Goal: Task Accomplishment & Management: Complete application form

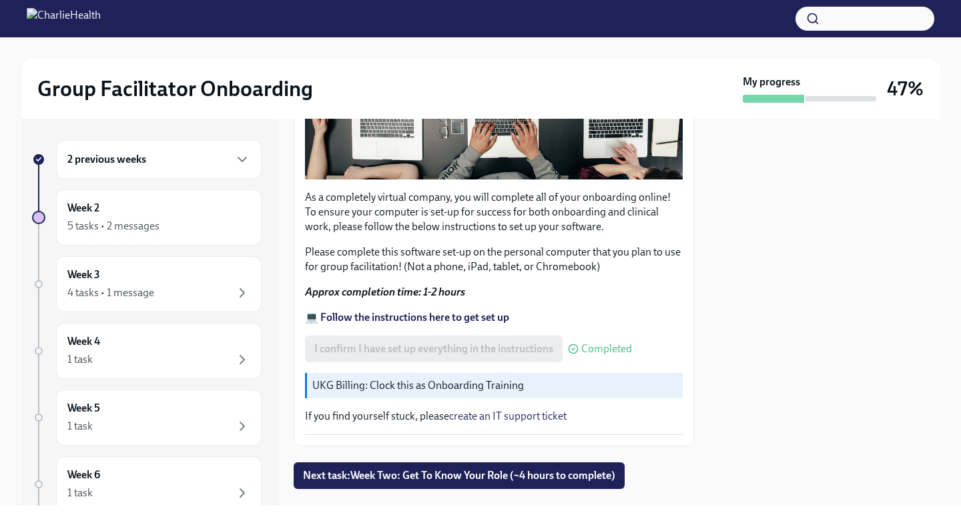
scroll to position [378, 0]
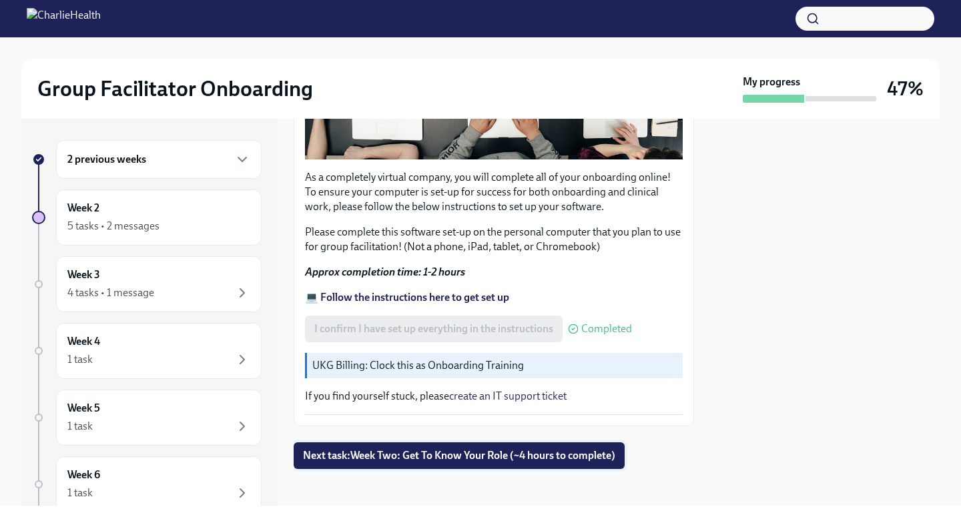
click at [383, 452] on span "Next task : Week Two: Get To Know Your Role (~4 hours to complete)" at bounding box center [459, 455] width 312 height 13
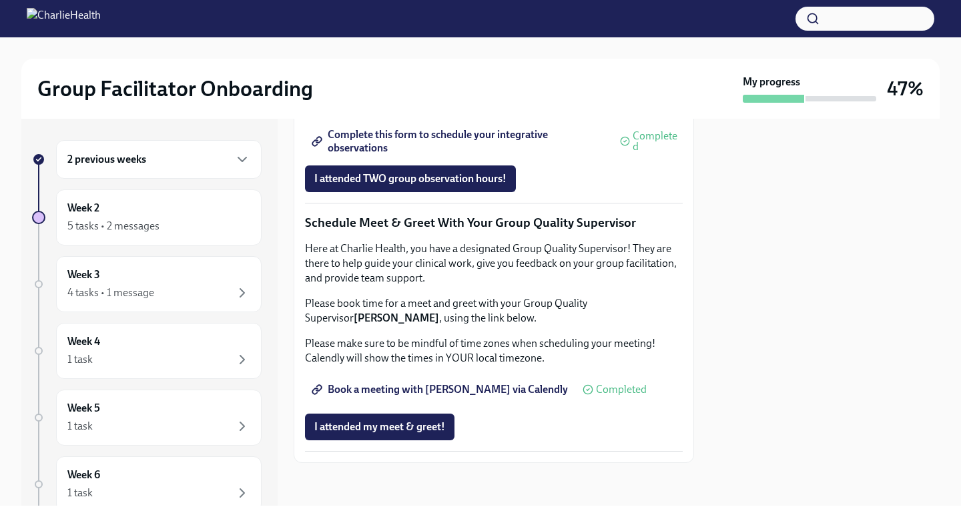
scroll to position [1164, 0]
click at [398, 186] on span "I attended TWO group observation hours!" at bounding box center [410, 178] width 192 height 13
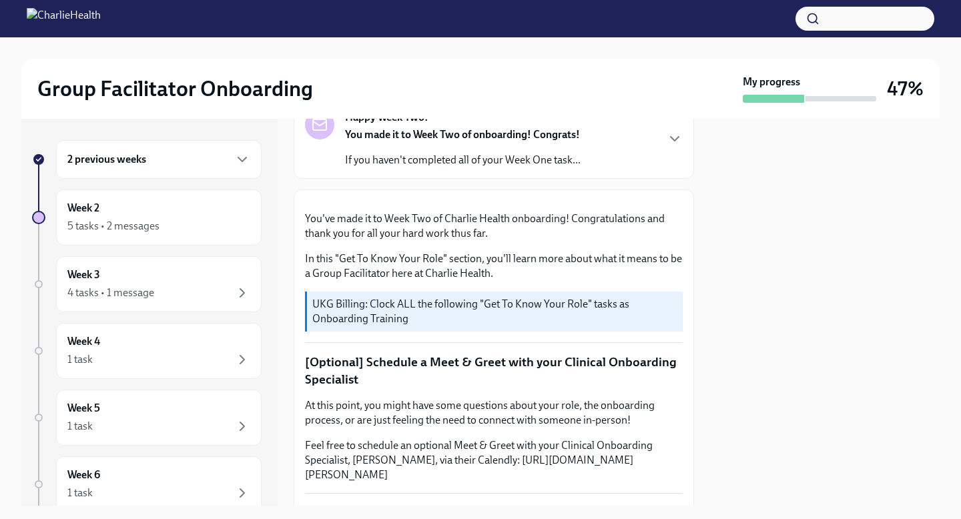
scroll to position [0, 0]
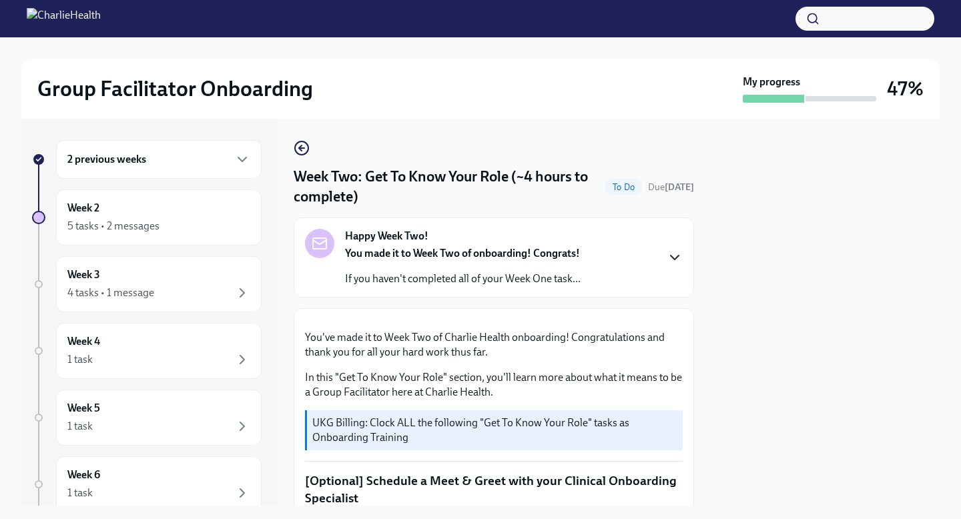
click at [667, 250] on icon "button" at bounding box center [675, 258] width 16 height 16
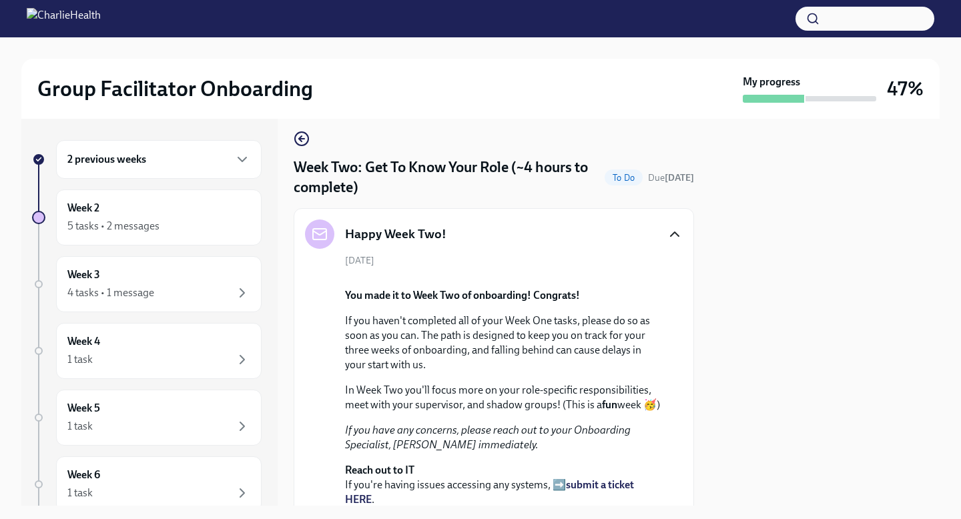
scroll to position [19, 0]
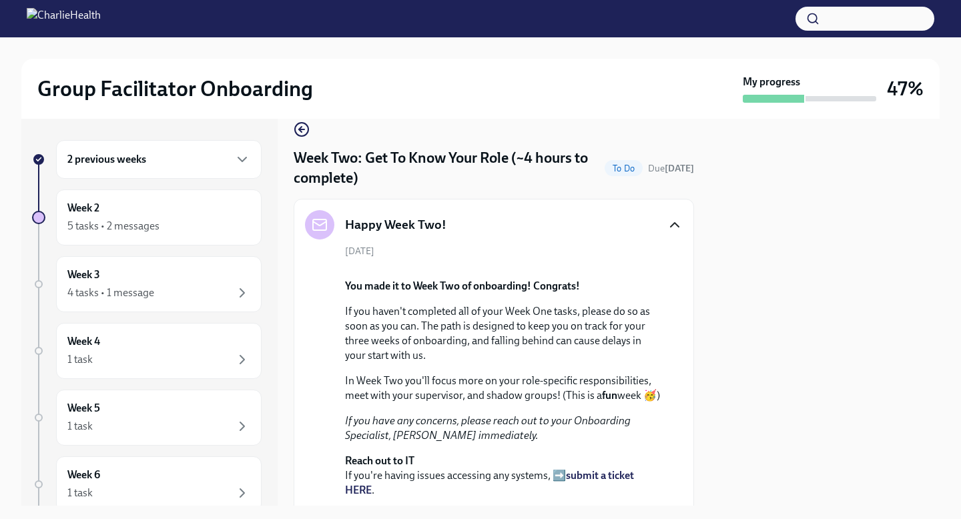
click at [667, 221] on icon "button" at bounding box center [675, 225] width 16 height 16
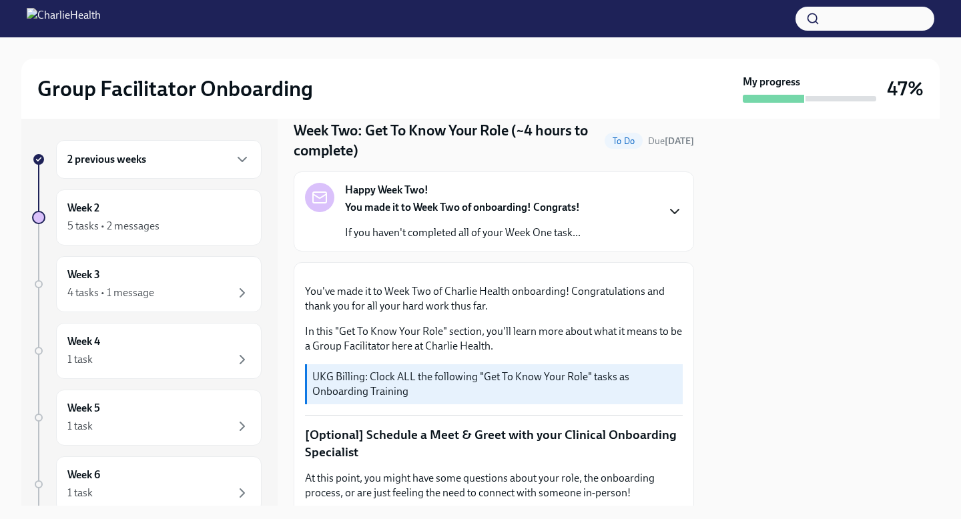
scroll to position [0, 0]
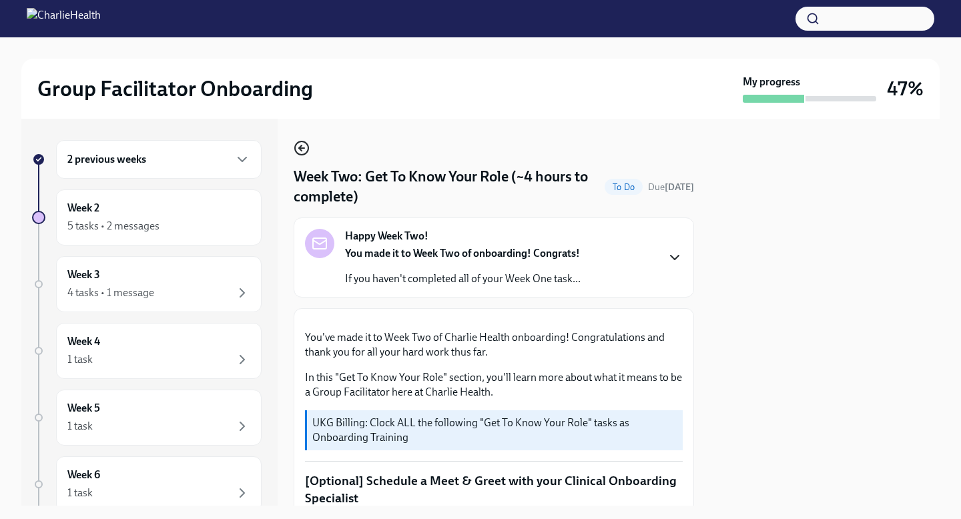
click at [294, 152] on icon "button" at bounding box center [302, 148] width 16 height 16
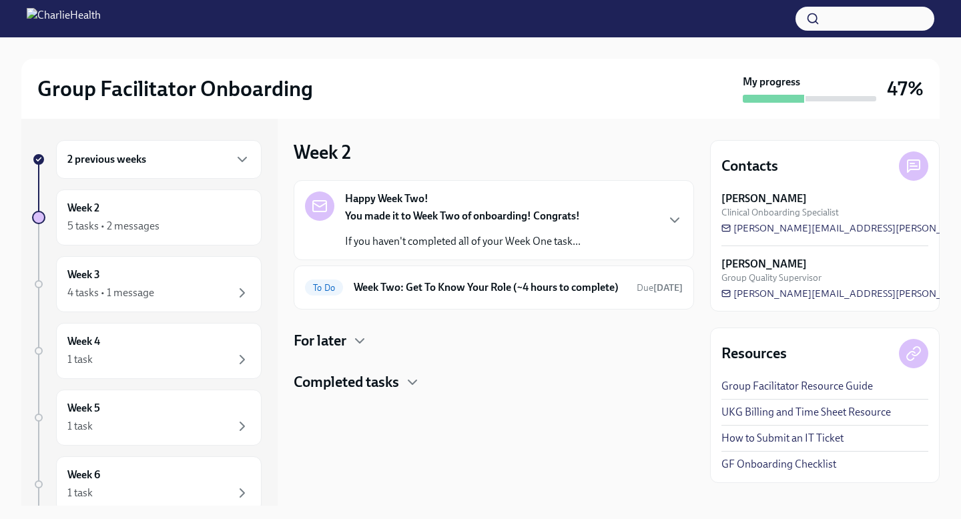
click at [344, 351] on h4 "For later" at bounding box center [320, 341] width 53 height 20
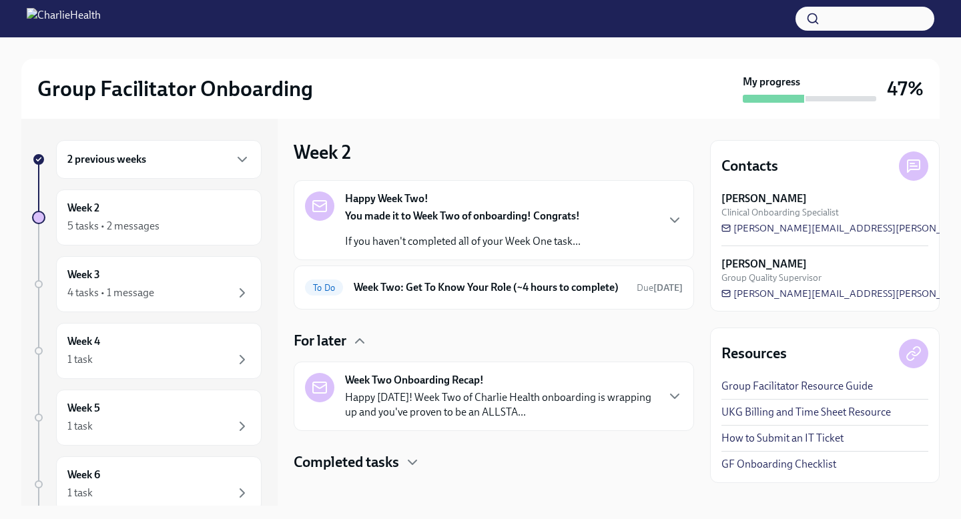
click at [392, 472] on h4 "Completed tasks" at bounding box center [346, 462] width 105 height 20
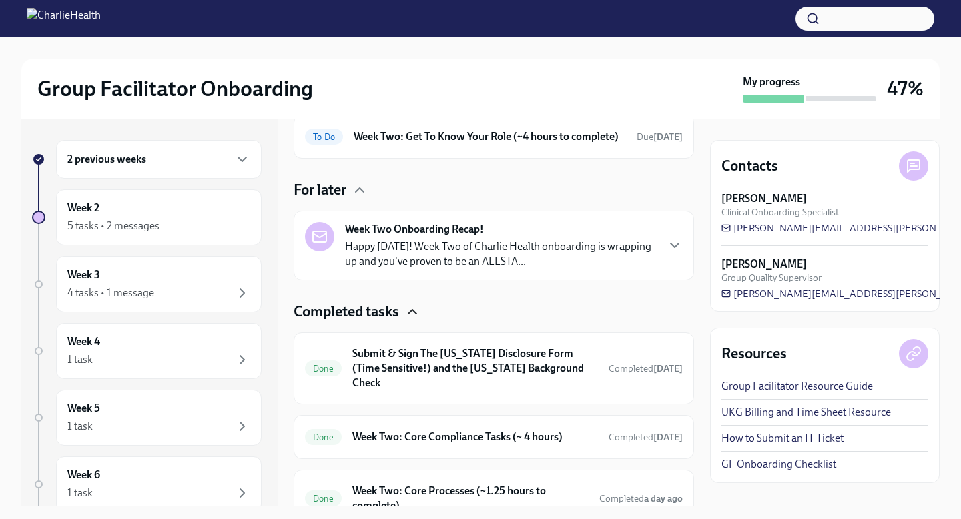
scroll to position [133, 0]
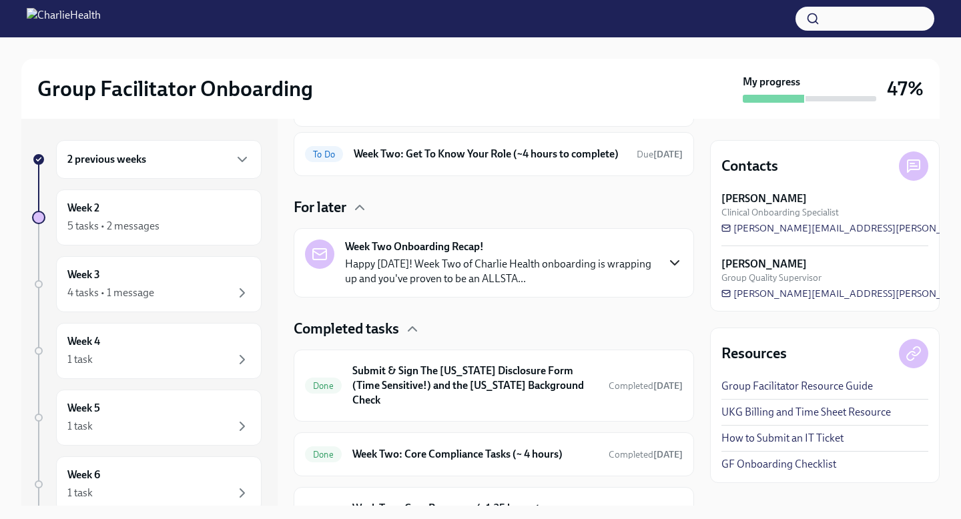
click at [667, 271] on icon "button" at bounding box center [675, 263] width 16 height 16
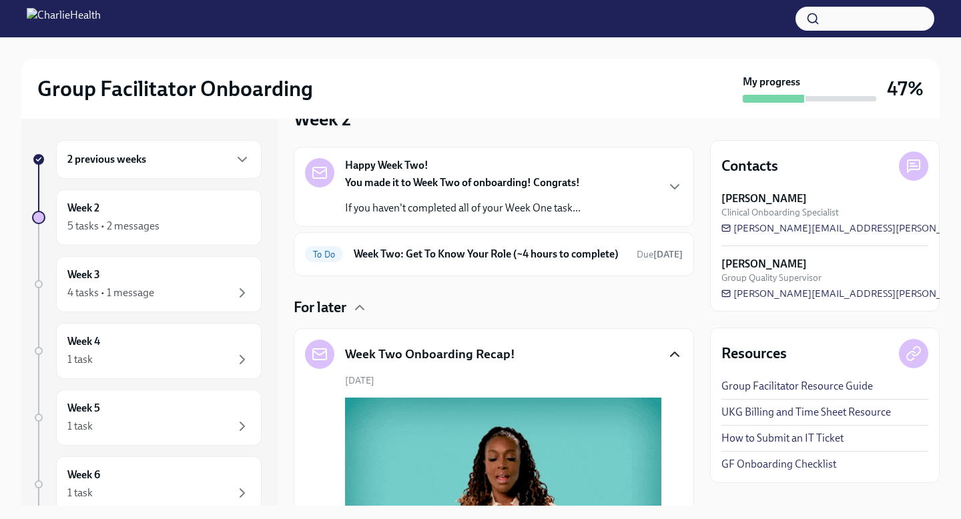
scroll to position [53, 0]
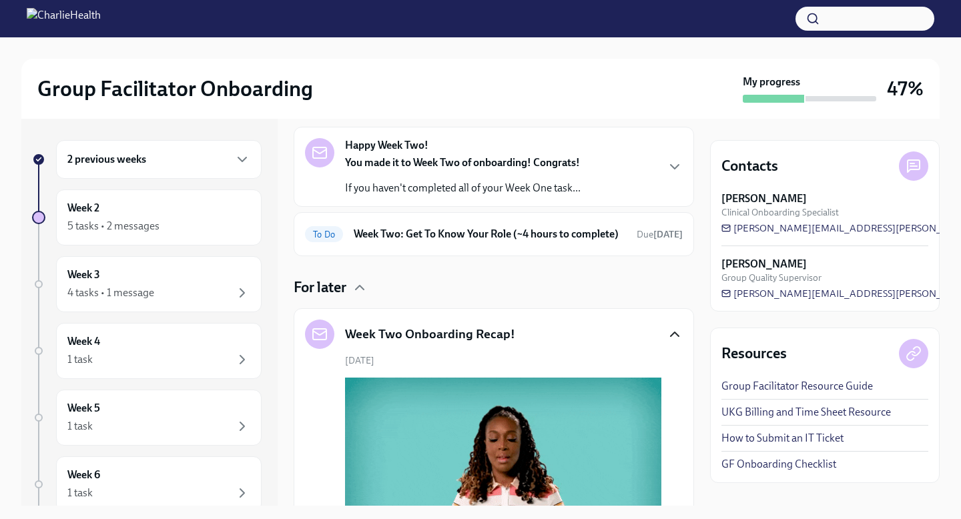
click at [671, 336] on icon "button" at bounding box center [675, 334] width 8 height 4
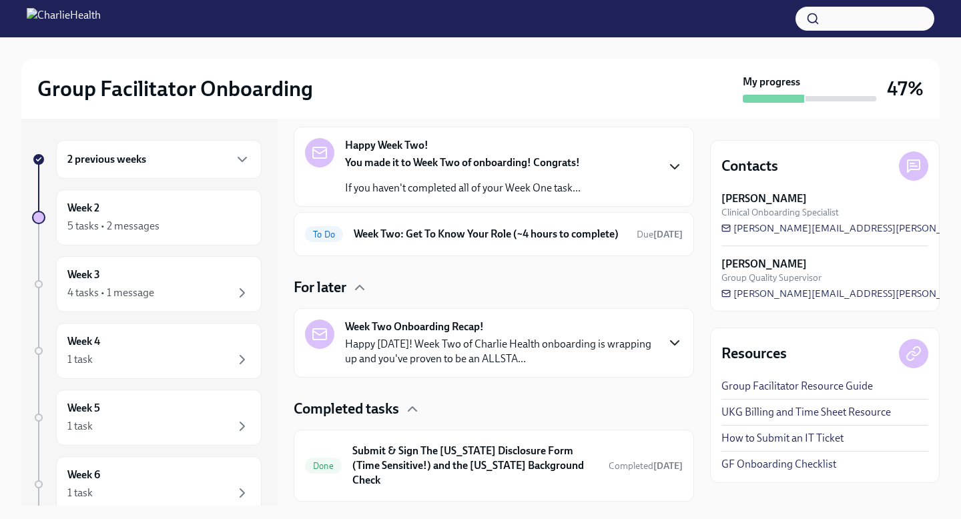
click at [671, 168] on icon "button" at bounding box center [675, 167] width 8 height 4
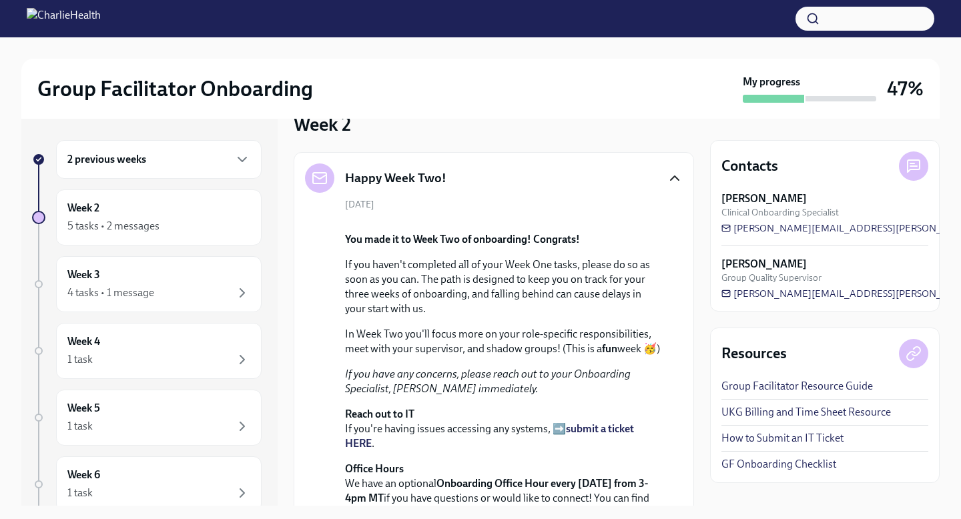
scroll to position [21, 0]
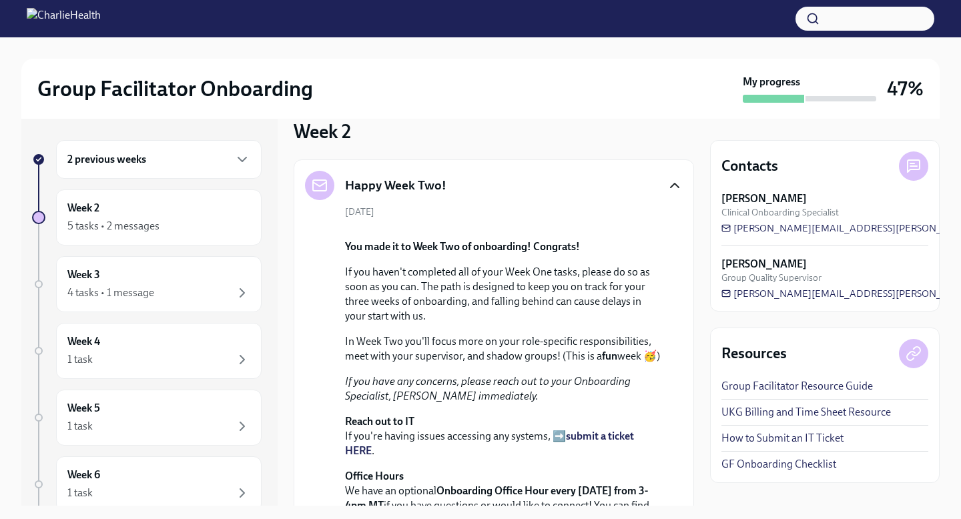
click at [664, 175] on div "Happy Week Two!" at bounding box center [494, 185] width 378 height 29
click at [671, 184] on icon "button" at bounding box center [675, 186] width 8 height 4
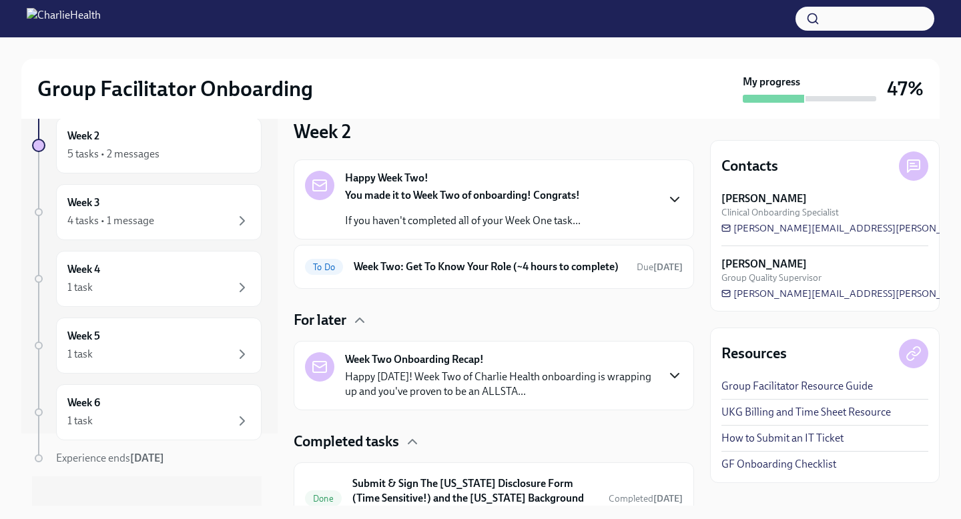
scroll to position [85, 0]
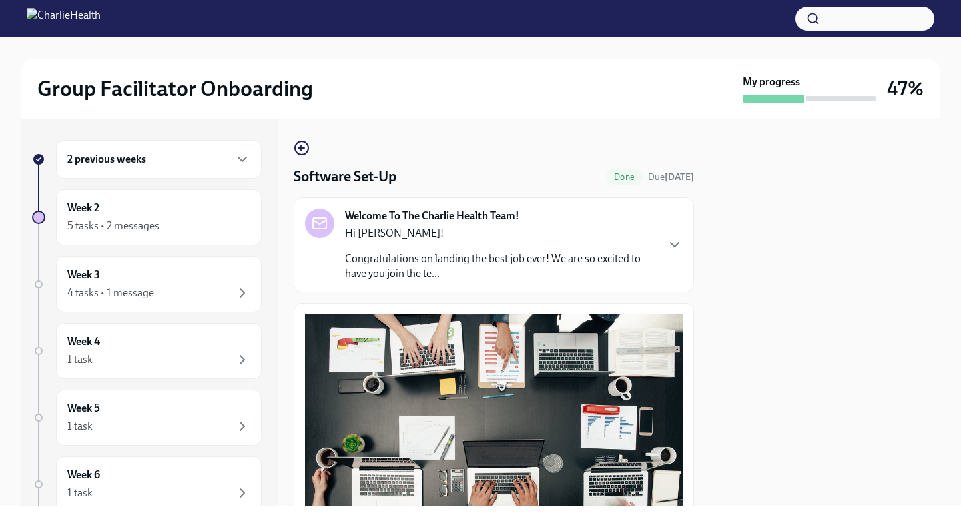
click at [144, 165] on h6 "2 previous weeks" at bounding box center [106, 159] width 79 height 15
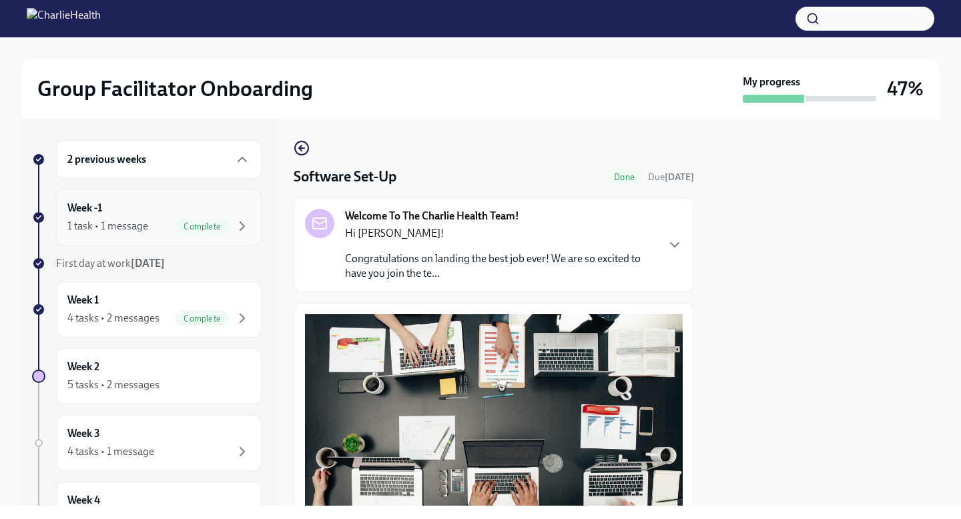
click at [118, 208] on div "Week -1 1 task • 1 message Complete" at bounding box center [158, 217] width 183 height 33
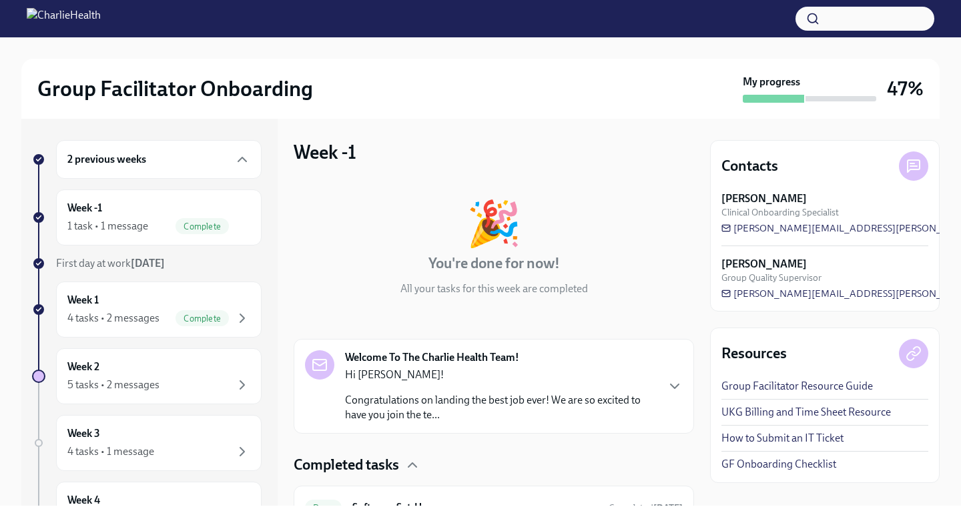
scroll to position [67, 0]
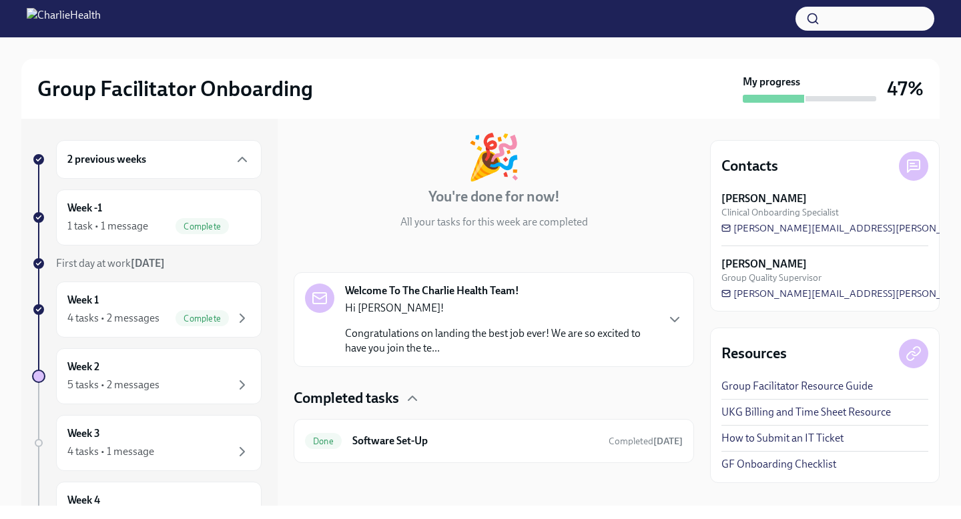
click at [500, 322] on div "Hi Kristen! Congratulations on landing the best job ever! We are so excited to …" at bounding box center [500, 328] width 311 height 55
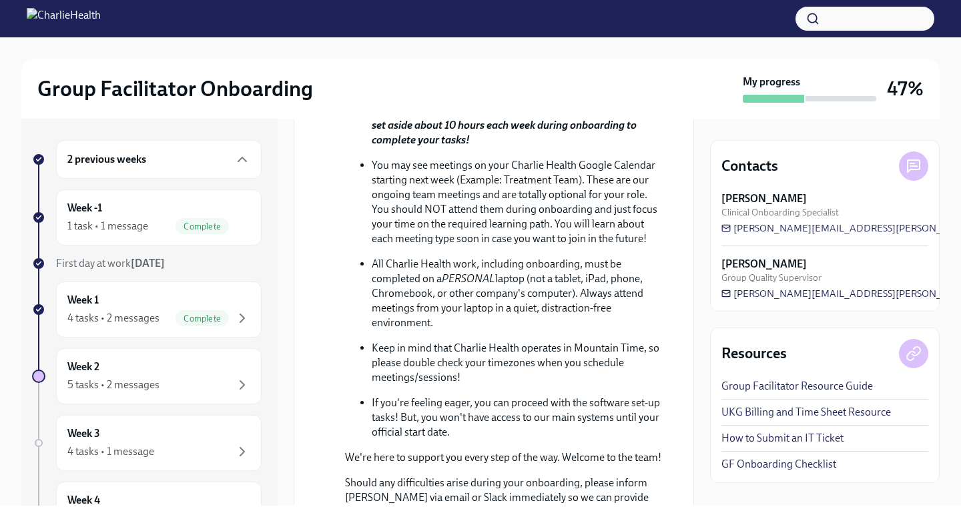
scroll to position [854, 0]
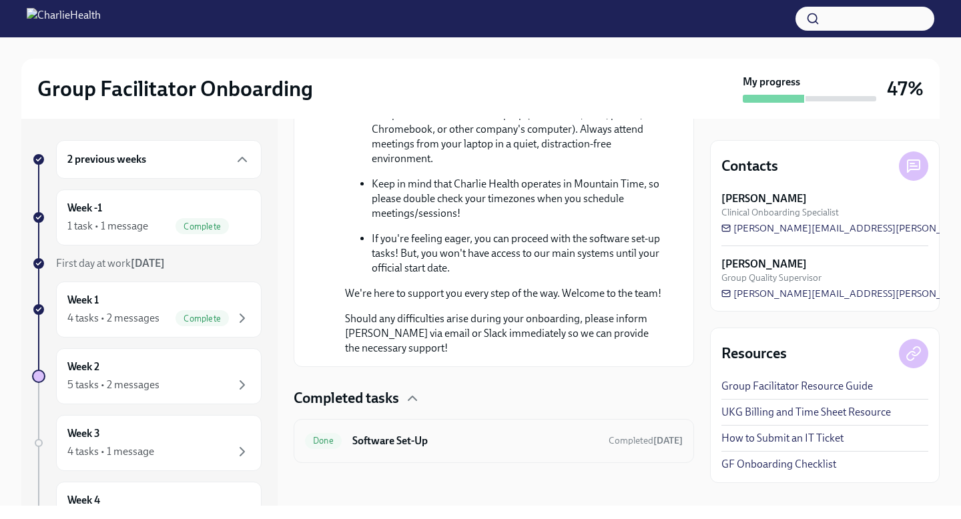
click at [452, 450] on div "Done Software Set-Up Completed 9 days ago" at bounding box center [494, 440] width 378 height 21
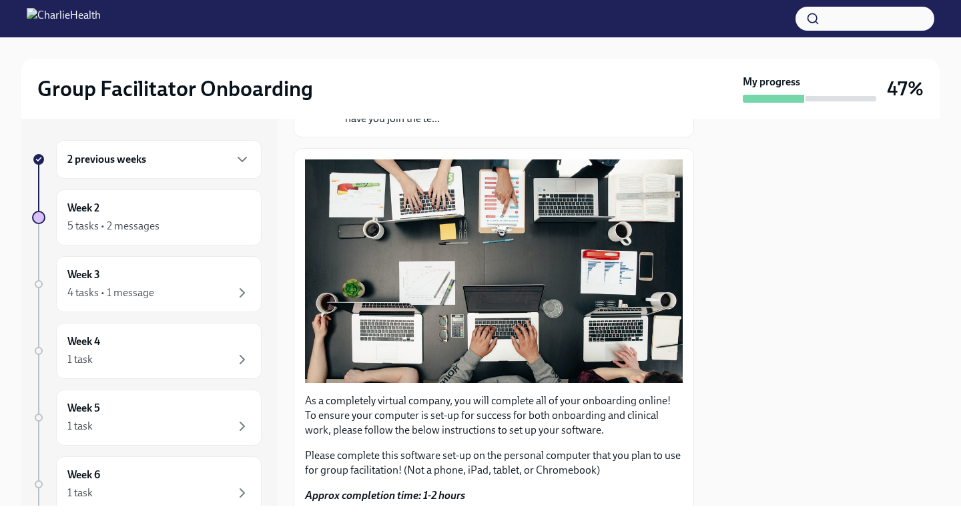
scroll to position [378, 0]
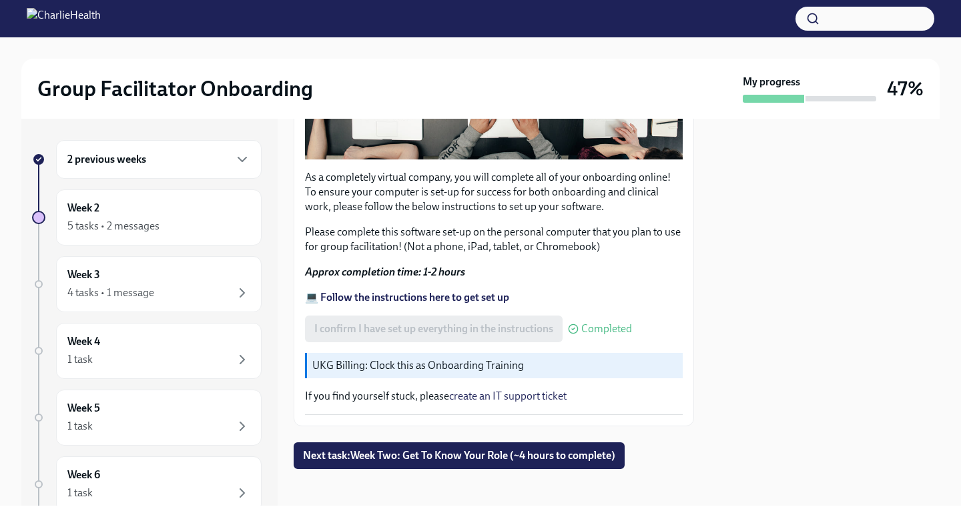
click at [452, 450] on span "Next task : Week Two: Get To Know Your Role (~4 hours to complete)" at bounding box center [459, 455] width 312 height 13
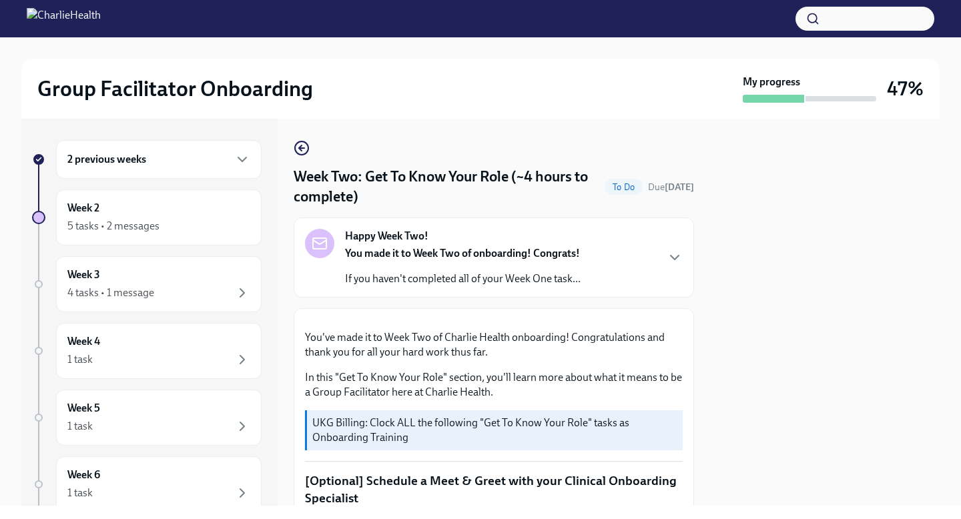
click at [299, 149] on icon "button" at bounding box center [300, 147] width 3 height 5
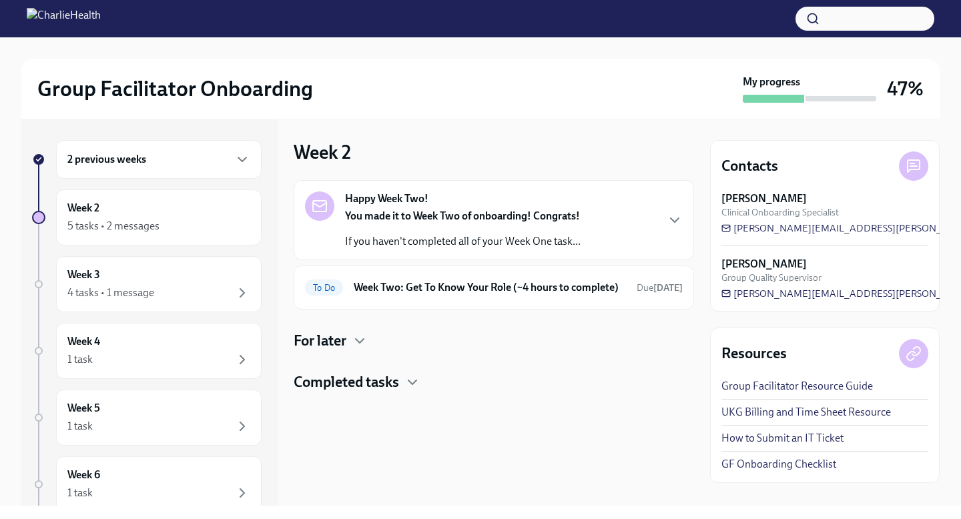
click at [129, 161] on h6 "2 previous weeks" at bounding box center [106, 159] width 79 height 15
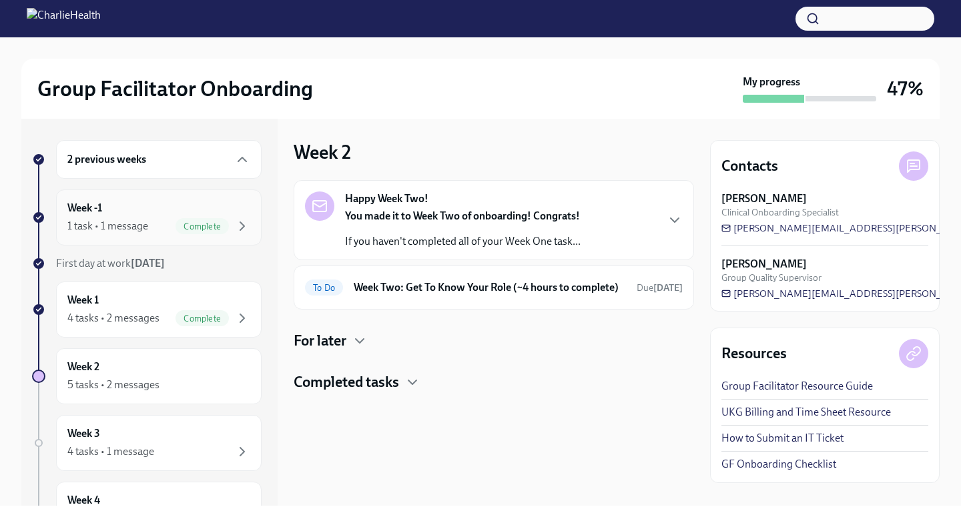
click at [102, 208] on h6 "Week -1" at bounding box center [84, 208] width 35 height 15
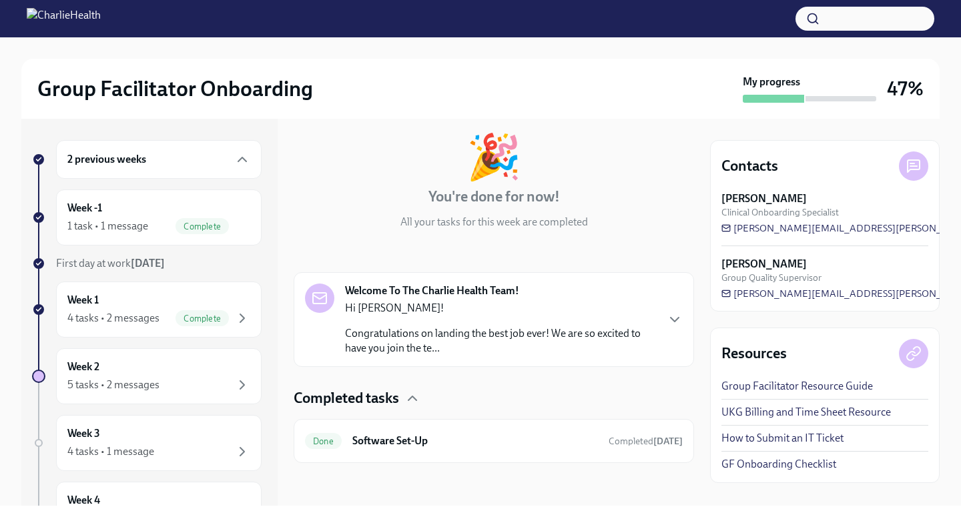
scroll to position [66, 0]
click at [667, 323] on icon "button" at bounding box center [675, 320] width 16 height 16
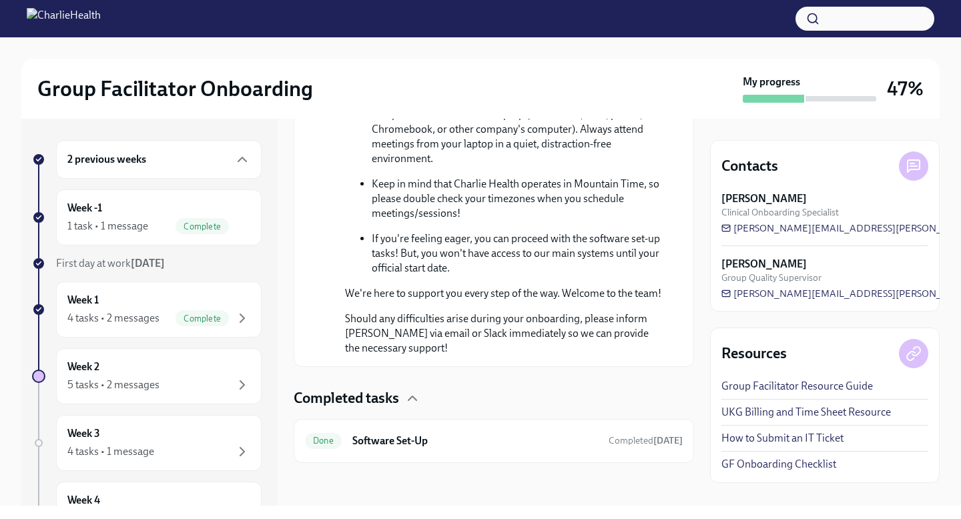
scroll to position [854, 0]
click at [613, 452] on div "Done Software Set-Up Completed 9 days ago" at bounding box center [494, 441] width 400 height 44
click at [462, 437] on h6 "Software Set-Up" at bounding box center [475, 441] width 246 height 15
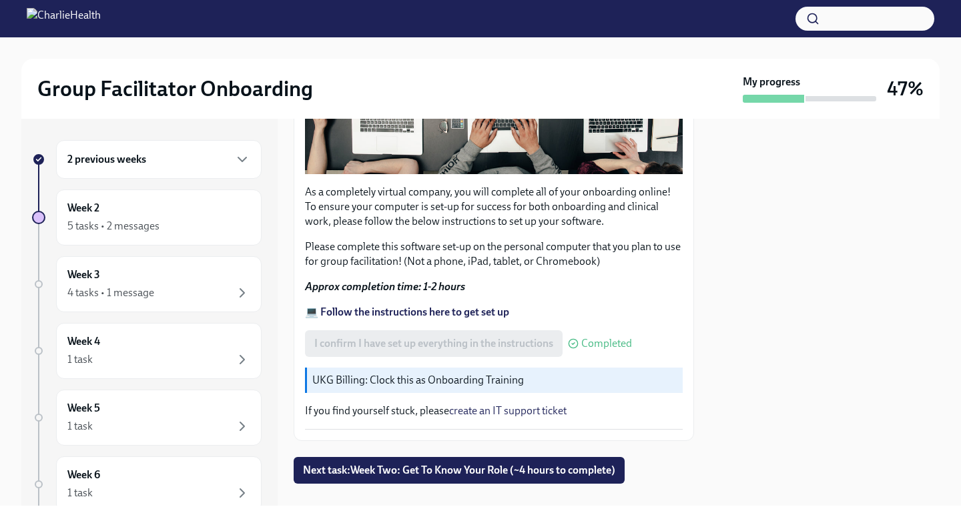
scroll to position [378, 0]
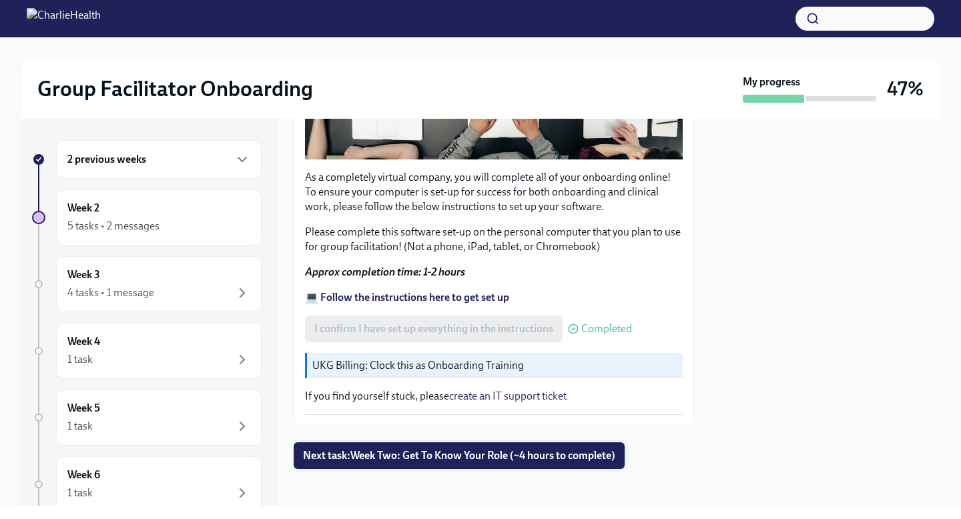
click at [319, 458] on button "Next task : Week Two: Get To Know Your Role (~4 hours to complete)" at bounding box center [459, 455] width 331 height 27
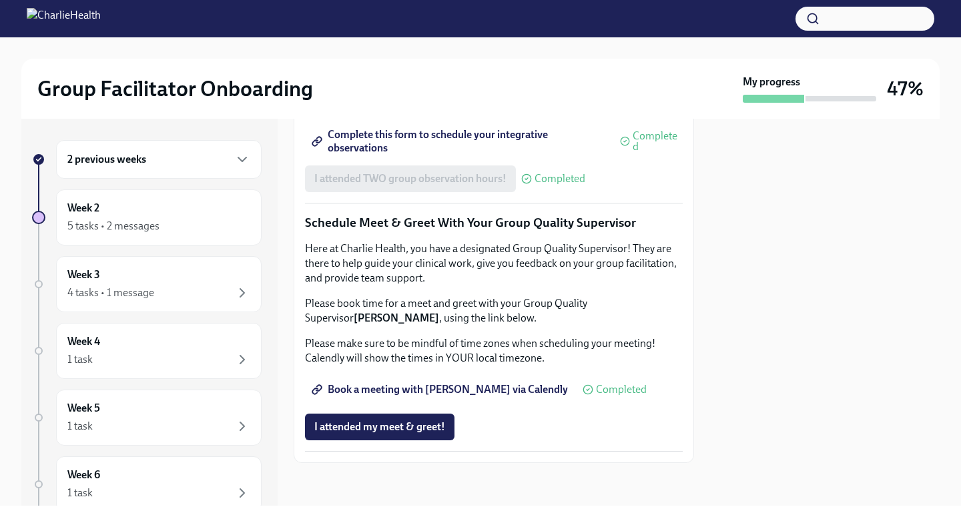
scroll to position [1303, 0]
